Goal: Navigation & Orientation: Find specific page/section

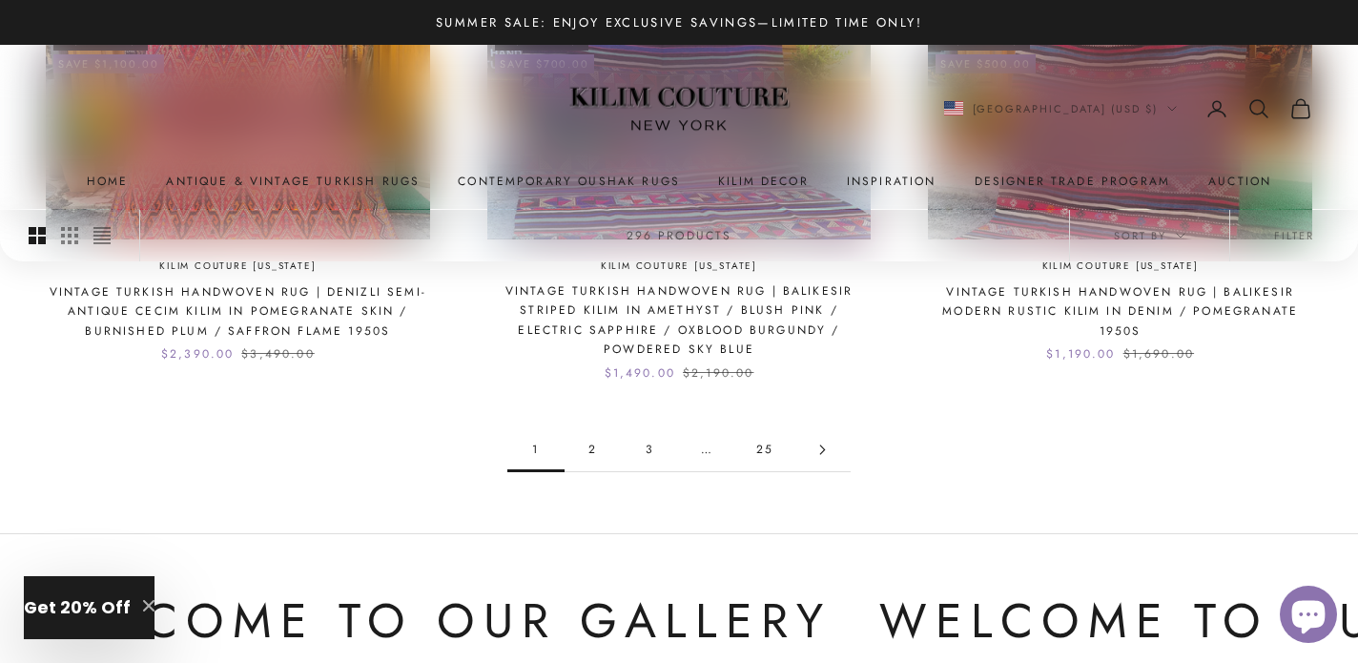
scroll to position [1902, 0]
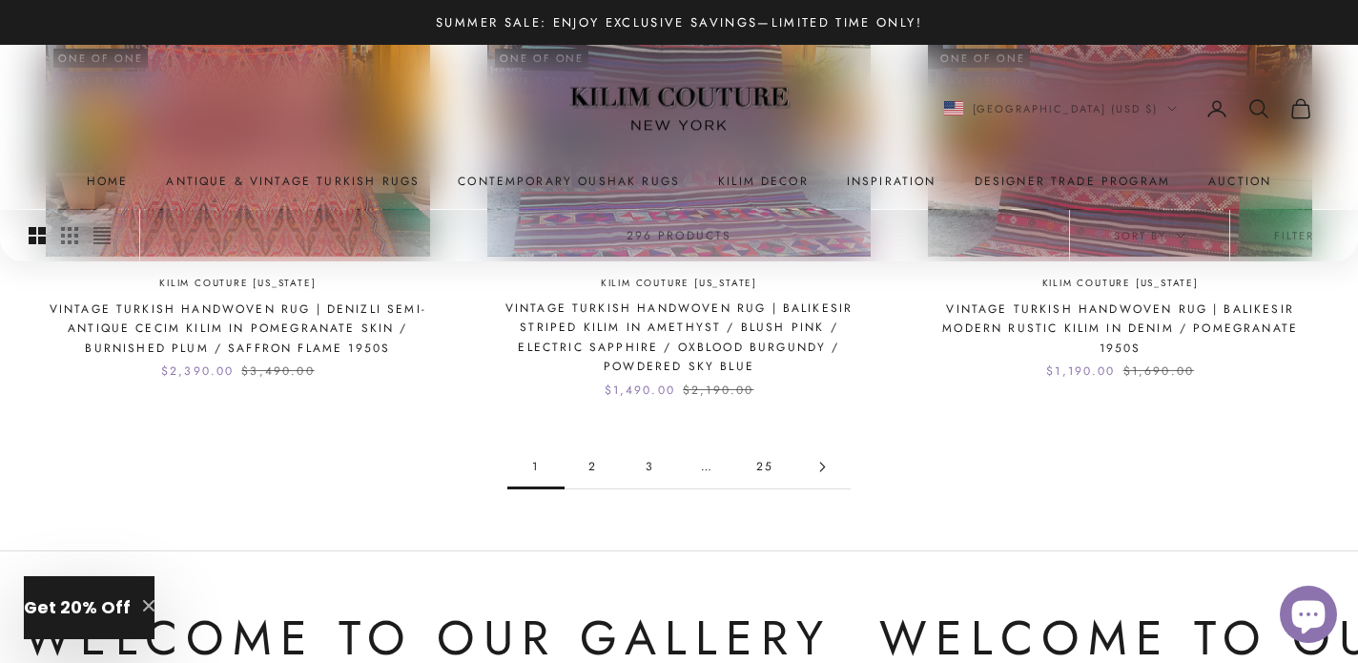
click at [830, 471] on link "Go to page 2" at bounding box center [822, 466] width 57 height 43
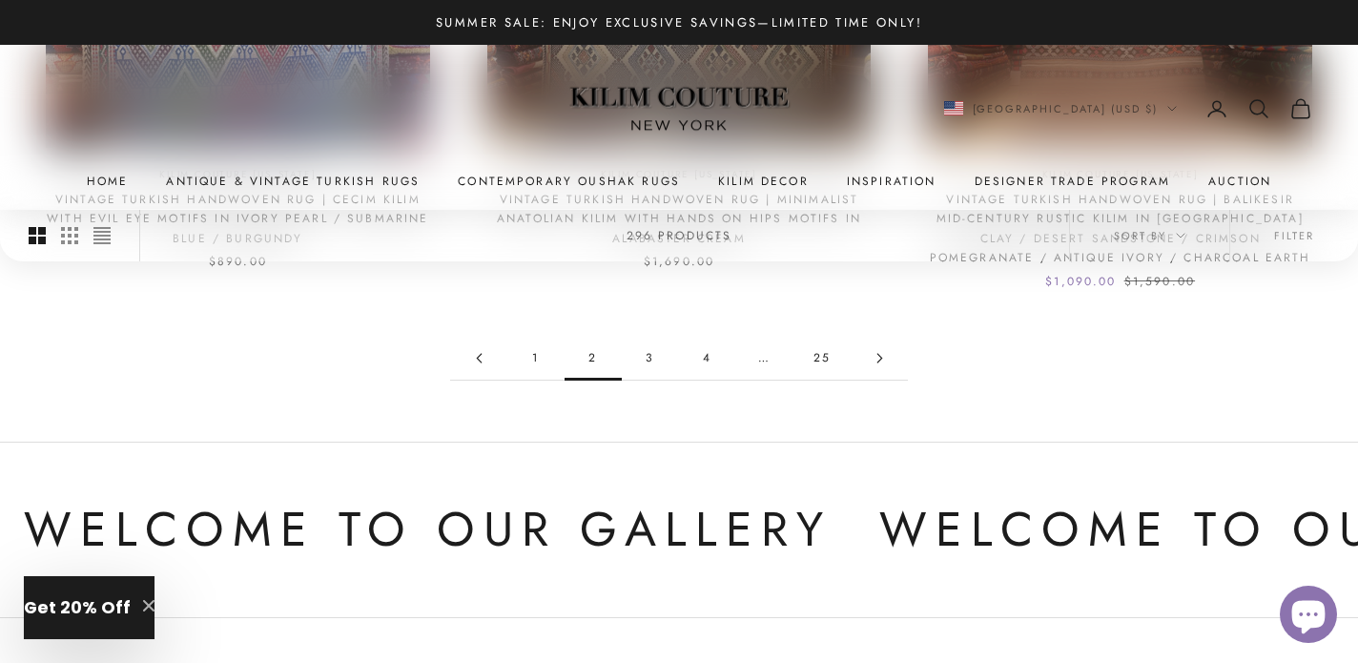
scroll to position [1748, 0]
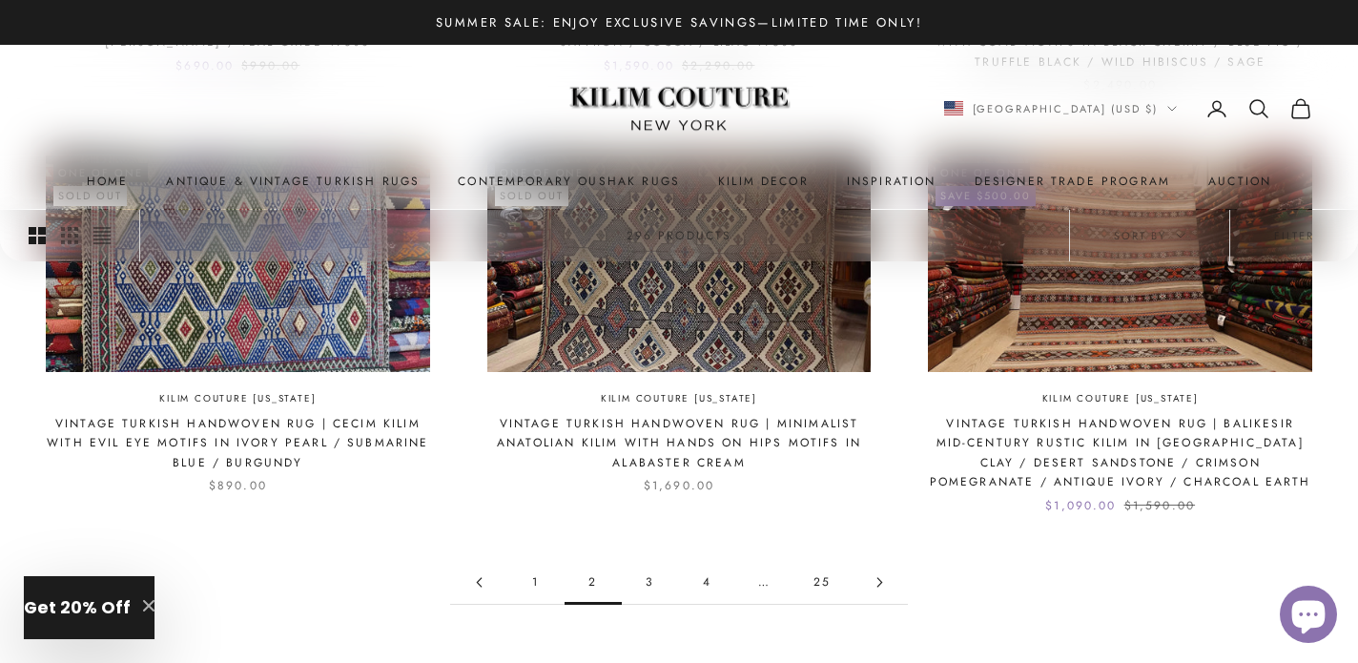
click at [537, 580] on link "1" at bounding box center [535, 582] width 57 height 43
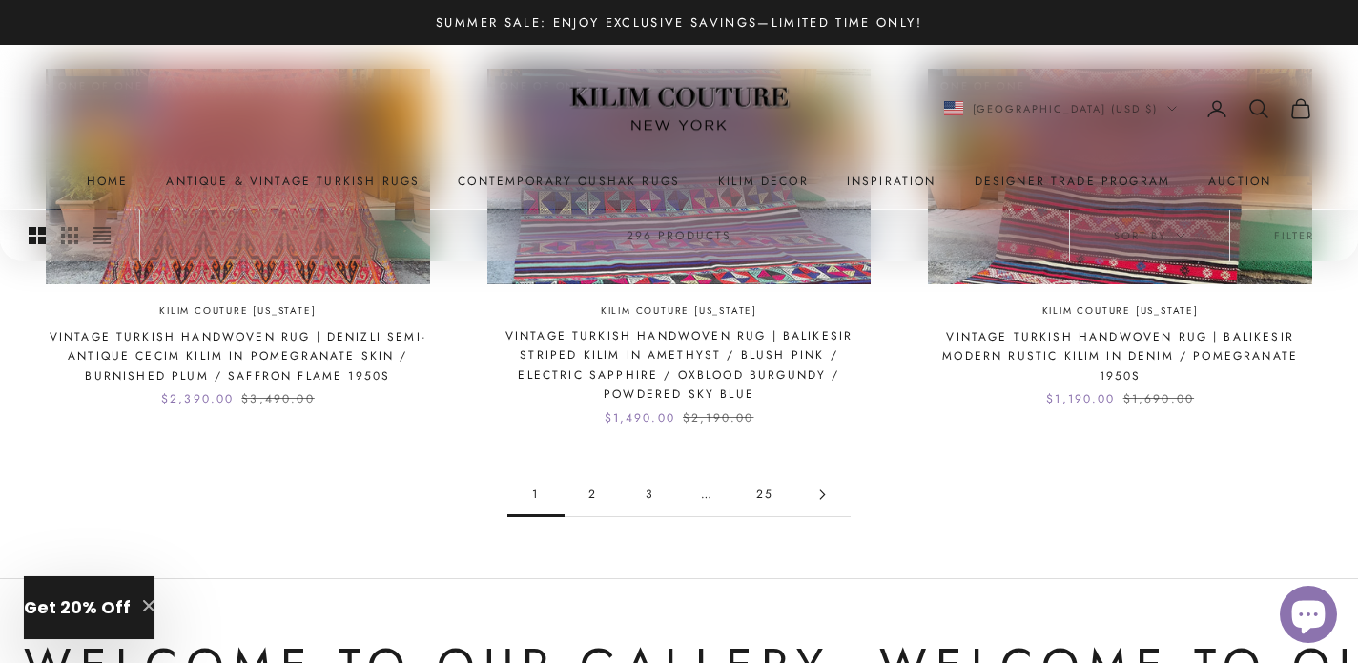
scroll to position [1783, 0]
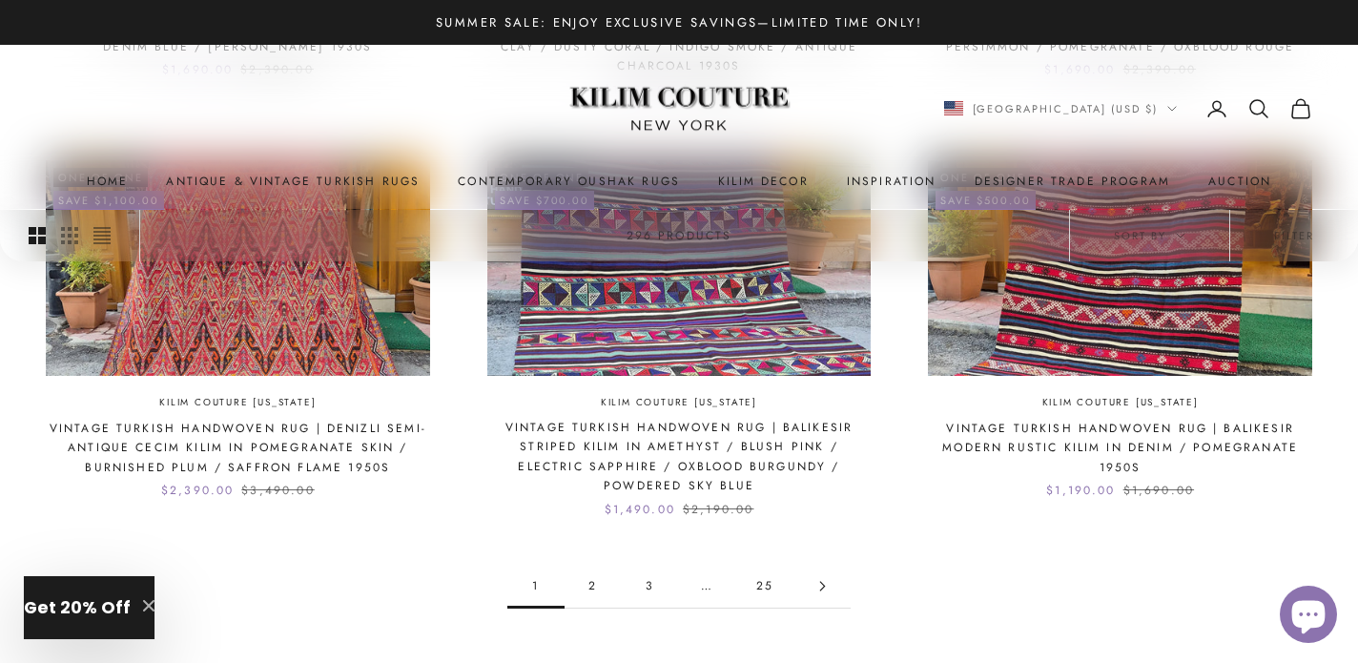
click at [817, 577] on link "Go to page 2" at bounding box center [822, 586] width 57 height 43
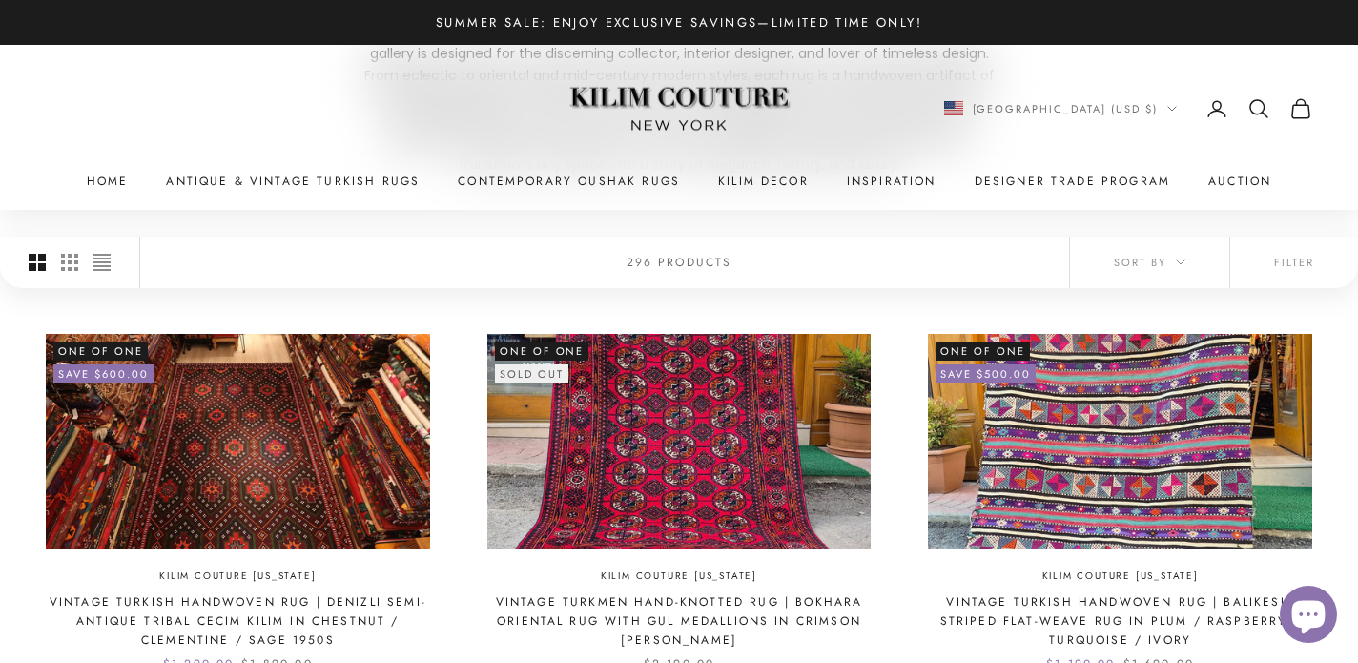
scroll to position [351, 0]
